Goal: Answer question/provide support

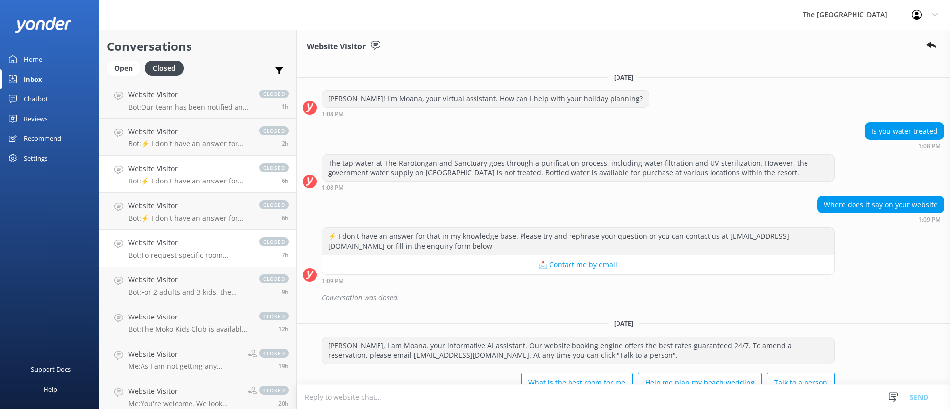
scroll to position [25, 0]
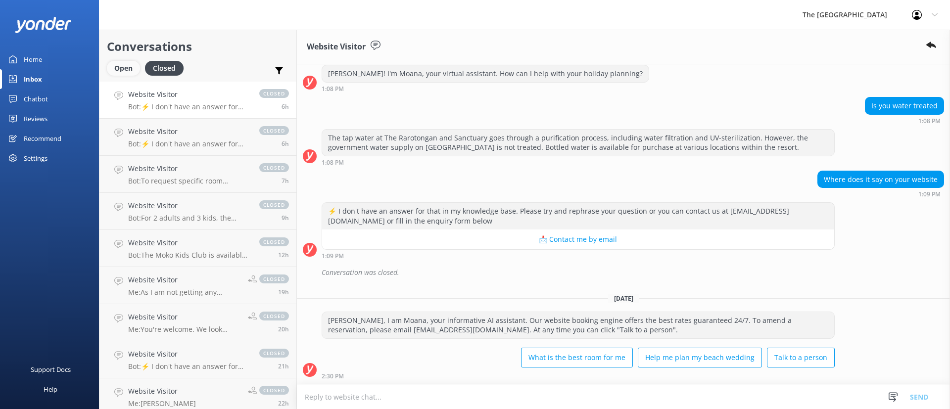
click at [129, 68] on div "Open" at bounding box center [123, 68] width 33 height 15
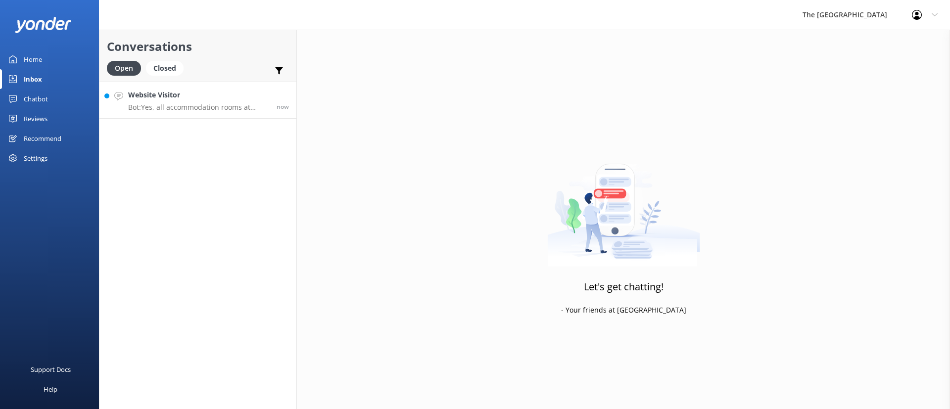
click at [168, 100] on h4 "Website Visitor" at bounding box center [198, 95] width 141 height 11
